Goal: Use online tool/utility: Utilize a website feature to perform a specific function

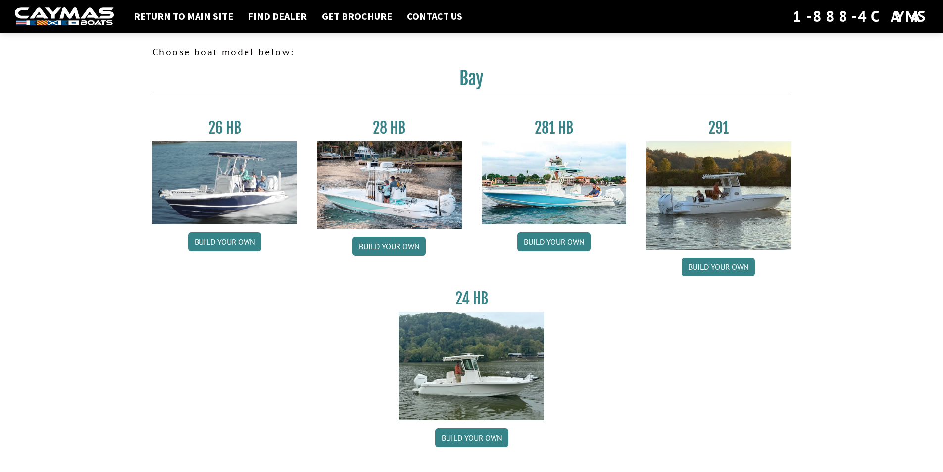
click at [380, 186] on img at bounding box center [389, 185] width 145 height 88
click at [405, 245] on link "Build your own" at bounding box center [388, 246] width 73 height 19
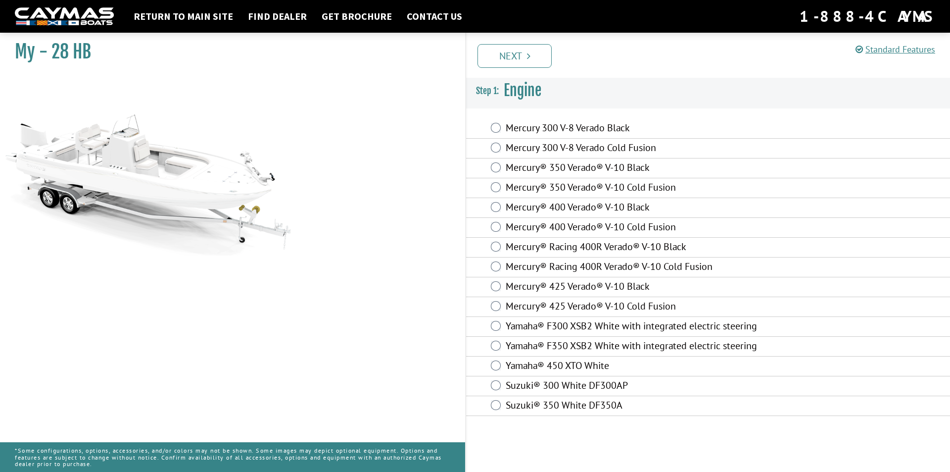
click at [524, 129] on label "Mercury 300 V-8 Verado Black" at bounding box center [639, 129] width 267 height 14
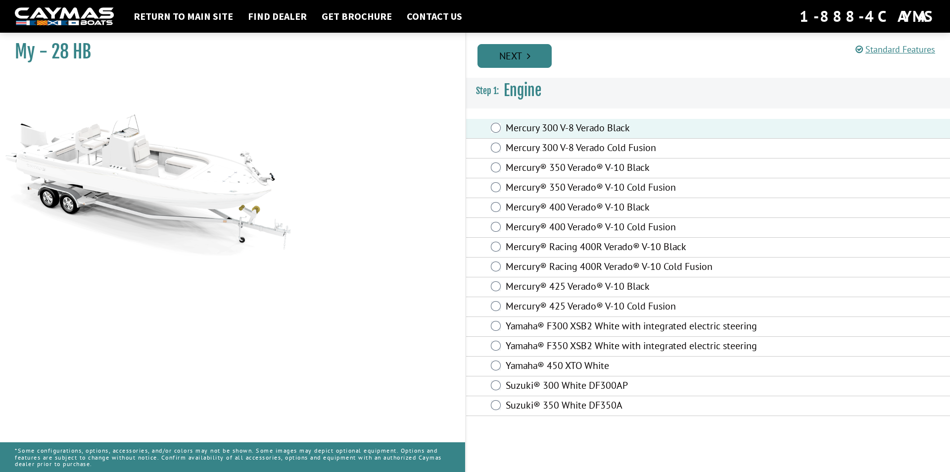
click at [508, 56] on link "Next" at bounding box center [515, 56] width 74 height 24
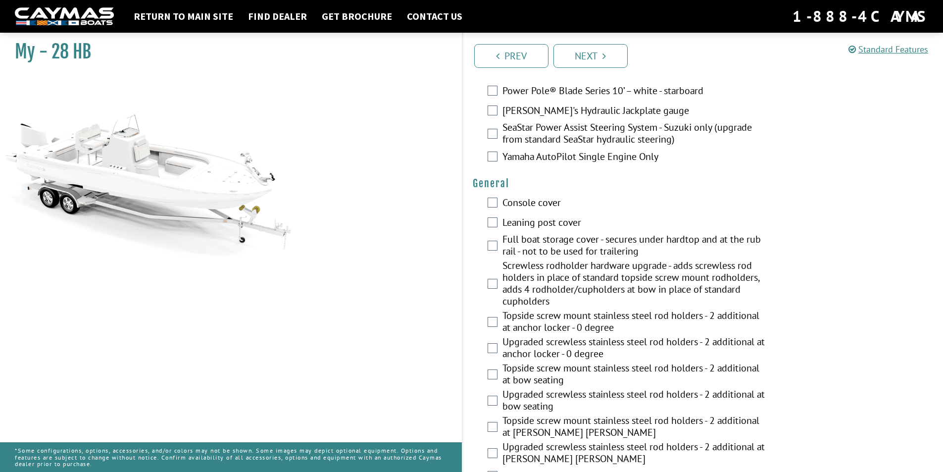
scroll to position [544, 0]
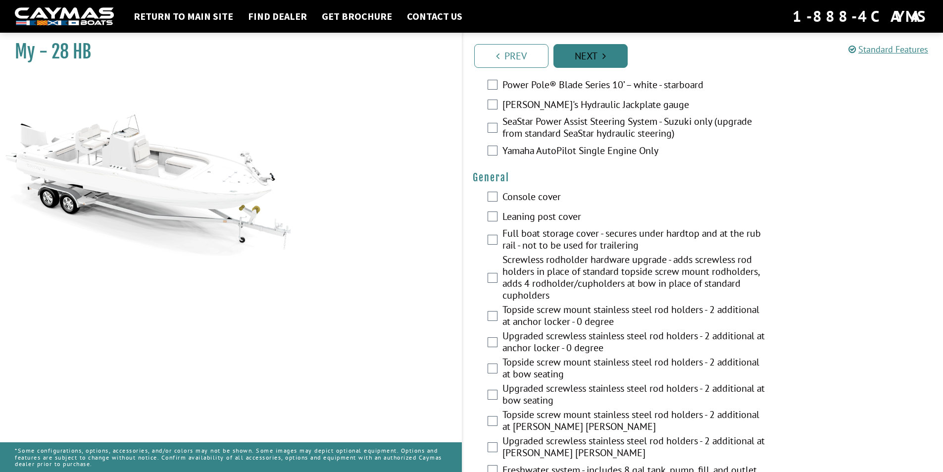
click at [593, 50] on link "Next" at bounding box center [590, 56] width 74 height 24
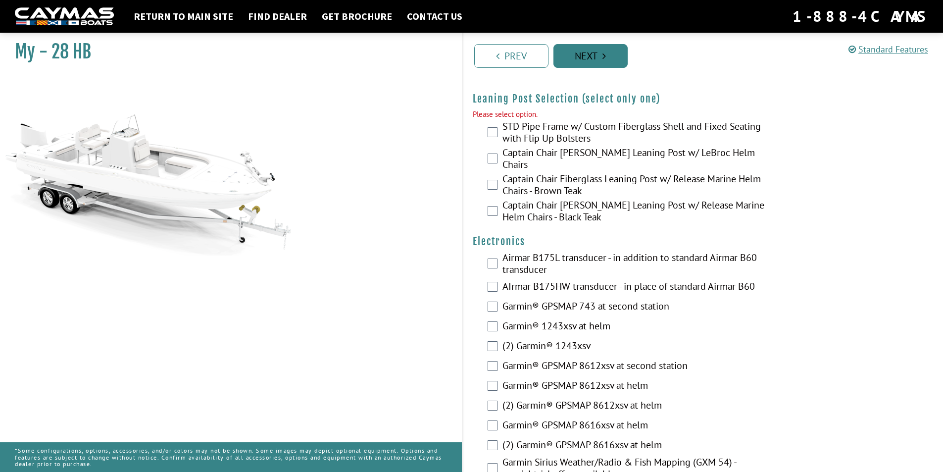
scroll to position [2121, 0]
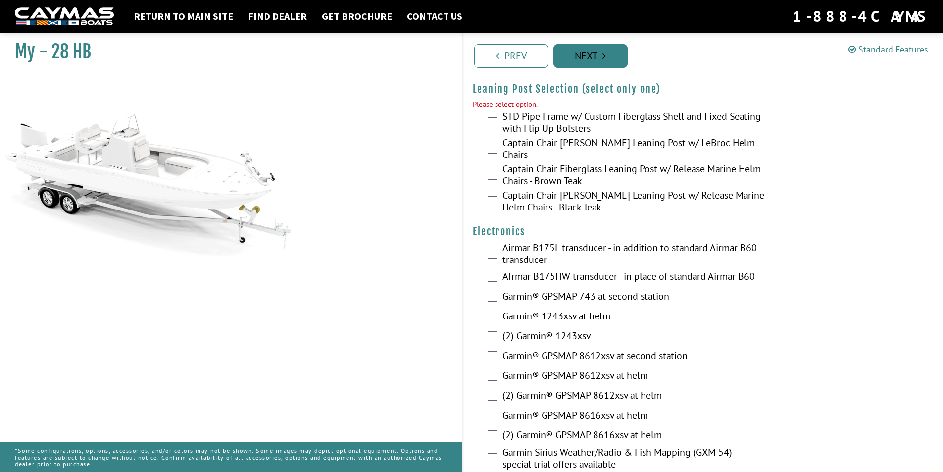
click at [593, 51] on link "Next" at bounding box center [590, 56] width 74 height 24
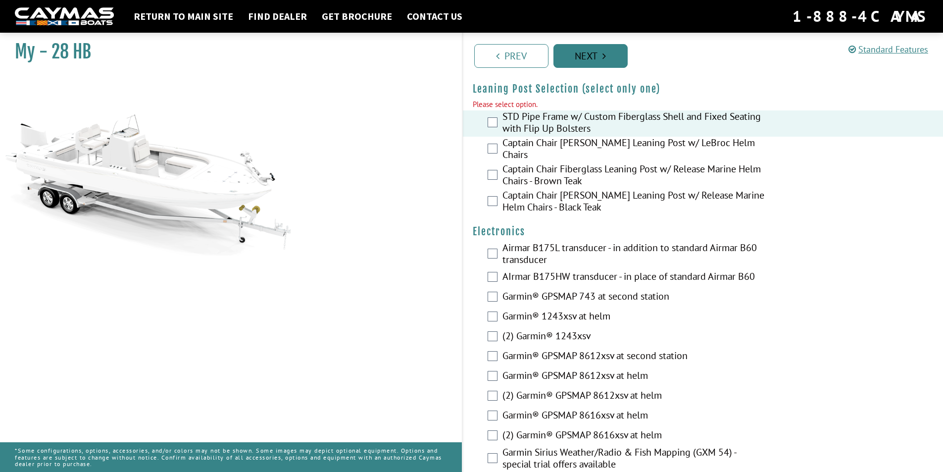
click at [585, 54] on link "Next" at bounding box center [590, 56] width 74 height 24
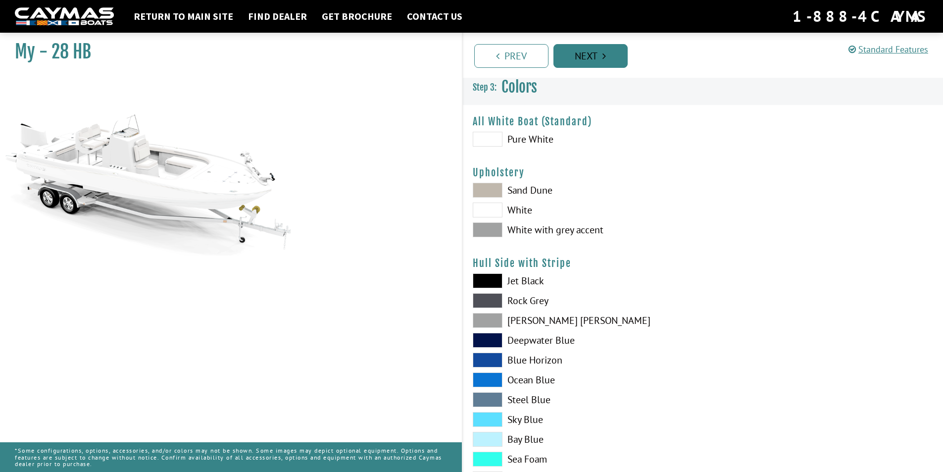
scroll to position [0, 0]
